Goal: Task Accomplishment & Management: Use online tool/utility

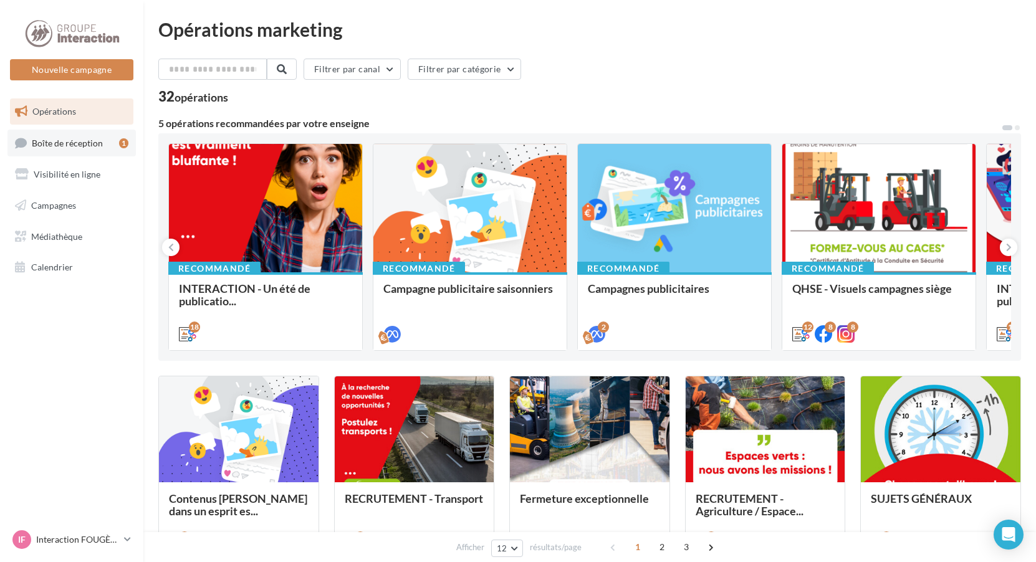
click at [73, 143] on span "Boîte de réception" at bounding box center [67, 142] width 71 height 11
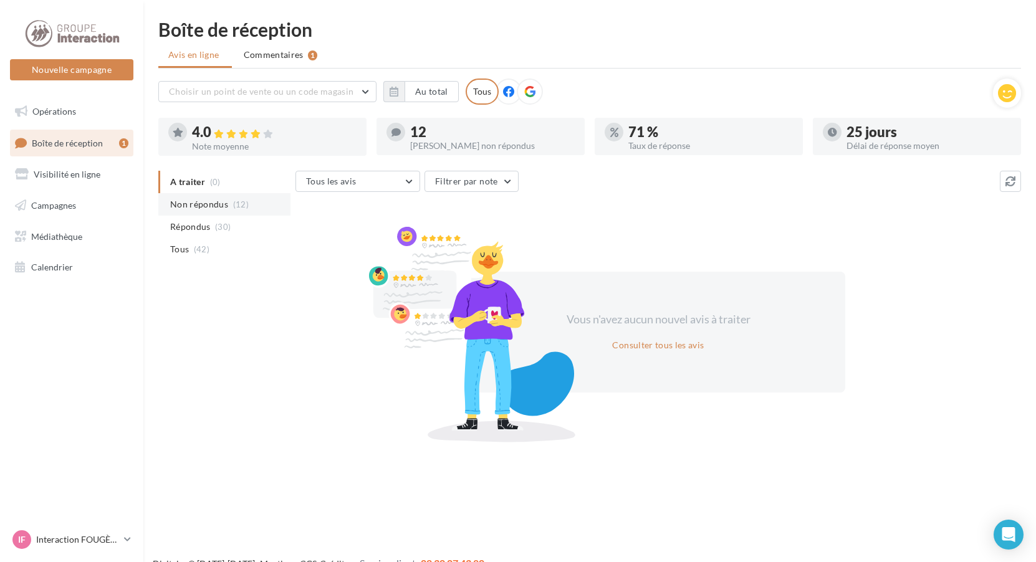
click at [226, 207] on span "Non répondus" at bounding box center [199, 204] width 58 height 12
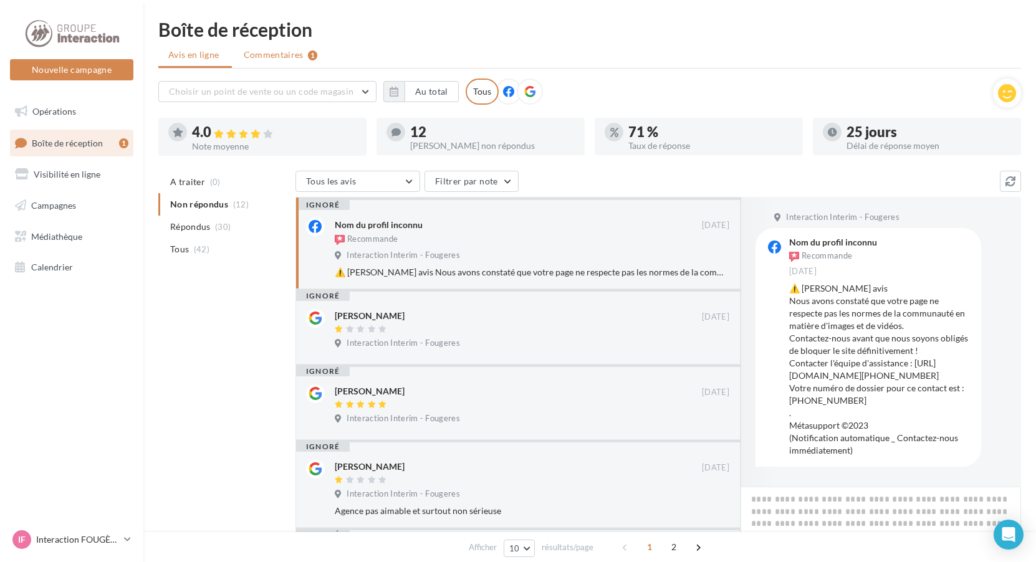
click at [268, 58] on span "Commentaires" at bounding box center [274, 55] width 60 height 12
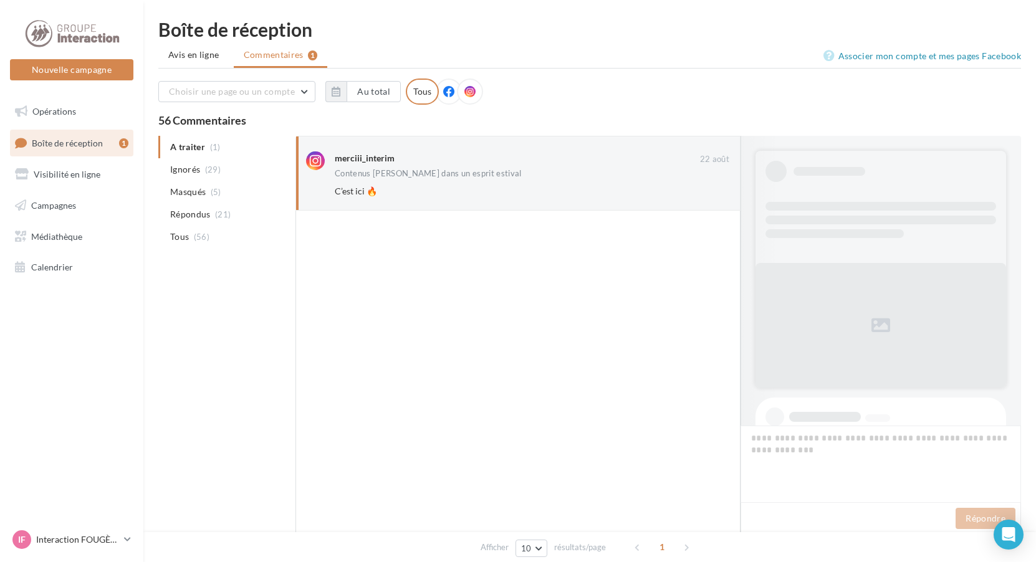
scroll to position [442, 0]
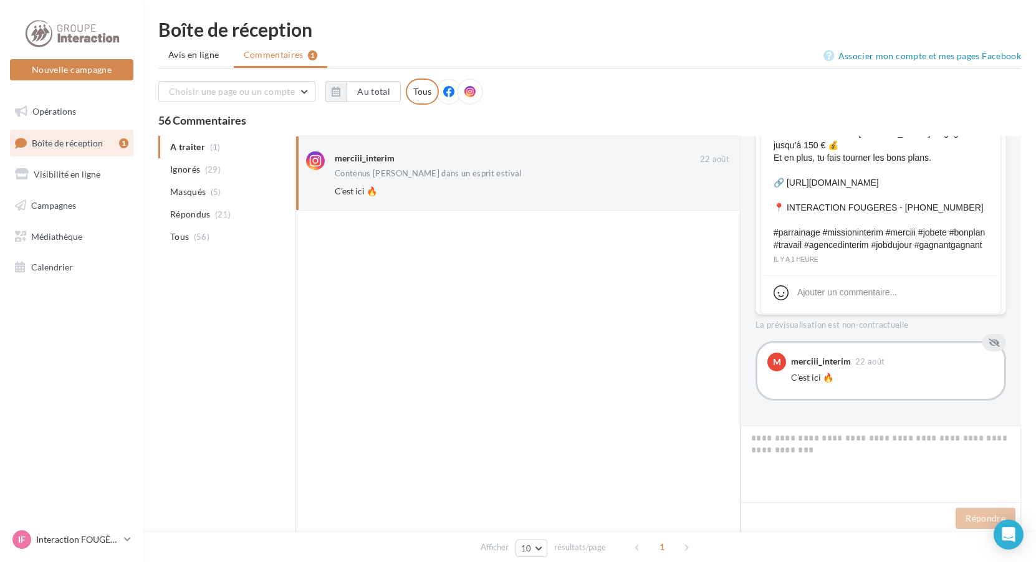
click at [197, 147] on ul "A traiter (1) Ignorés (29) [GEOGRAPHIC_DATA] (5) Répondus (21) Tous (56)" at bounding box center [224, 192] width 132 height 112
click at [358, 174] on div "Contenus [PERSON_NAME] dans un esprit estival" at bounding box center [428, 174] width 187 height 8
click at [802, 360] on div "merciii_interim" at bounding box center [821, 361] width 60 height 9
click at [858, 358] on span "22 août" at bounding box center [869, 362] width 29 height 8
click at [801, 377] on div "C’est ici 🔥" at bounding box center [892, 377] width 203 height 12
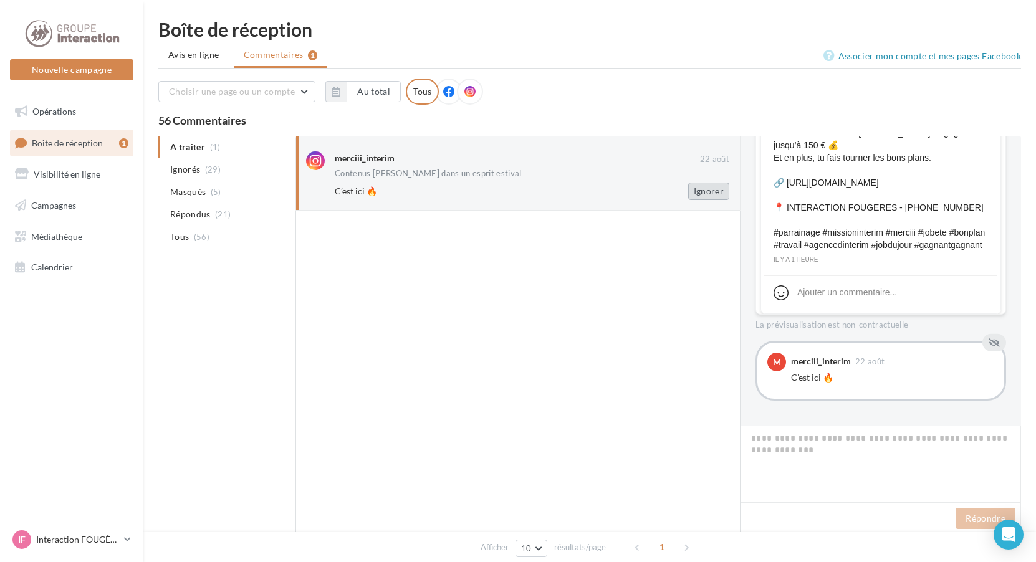
click at [699, 194] on button "Ignorer" at bounding box center [708, 191] width 41 height 17
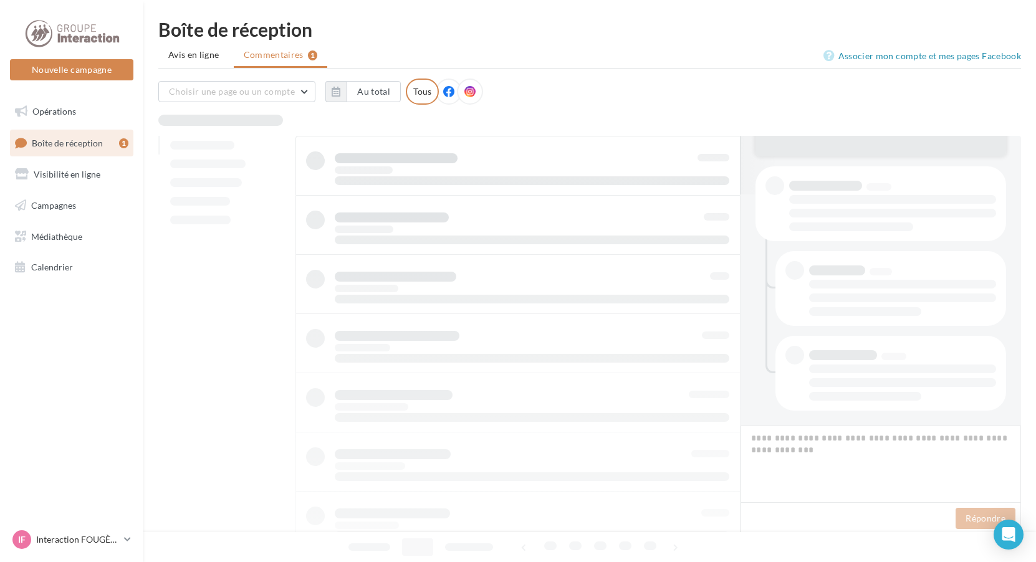
scroll to position [231, 0]
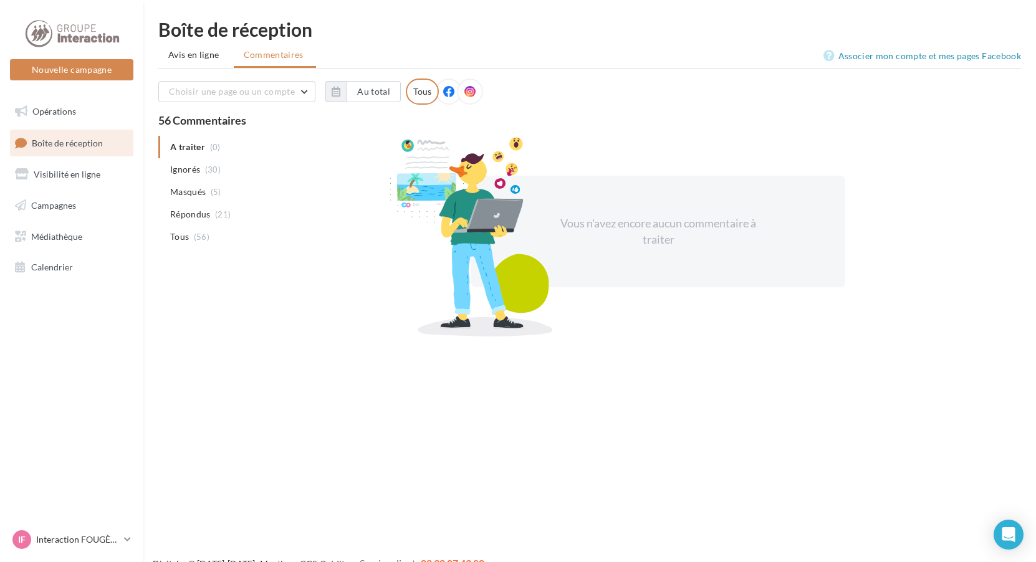
drag, startPoint x: 866, startPoint y: 1, endPoint x: 905, endPoint y: 343, distance: 345.0
click at [911, 348] on div "Nouvelle campagne Nouvelle campagne Opérations Boîte de réception Visibilité en…" at bounding box center [518, 301] width 1036 height 562
